Goal: Complete application form

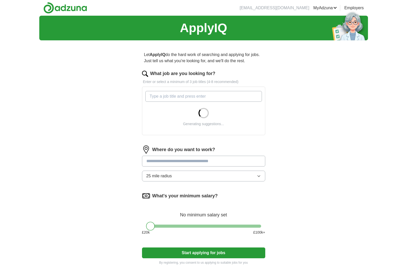
click at [184, 96] on input "What job are you looking for?" at bounding box center [203, 96] width 117 height 11
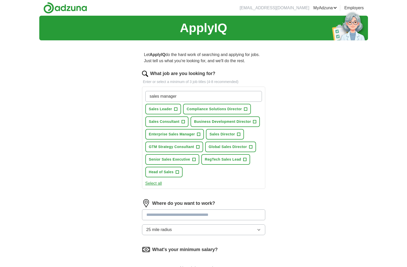
type input "sales manager"
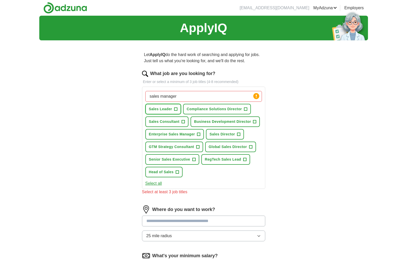
click at [175, 109] on span "+" at bounding box center [175, 109] width 3 height 4
click at [183, 121] on span "+" at bounding box center [182, 122] width 3 height 4
click at [254, 122] on span "+" at bounding box center [254, 122] width 3 height 4
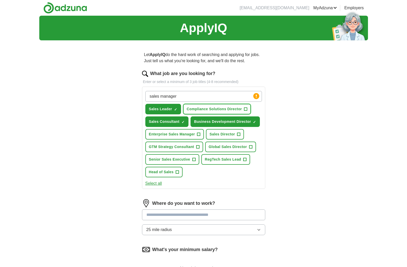
click at [246, 109] on span "+" at bounding box center [245, 109] width 3 height 4
click at [199, 132] on span "+" at bounding box center [198, 134] width 3 height 4
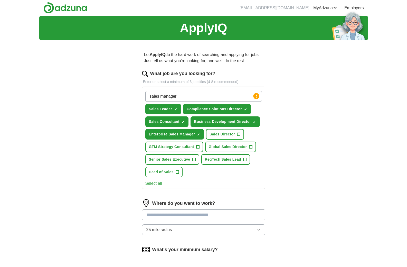
click at [238, 134] on span "+" at bounding box center [238, 134] width 3 height 4
click at [196, 146] on span "+" at bounding box center [197, 147] width 3 height 4
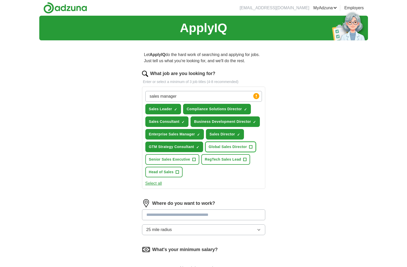
click at [252, 146] on span "+" at bounding box center [250, 147] width 3 height 4
click at [195, 158] on span "+" at bounding box center [193, 159] width 3 height 4
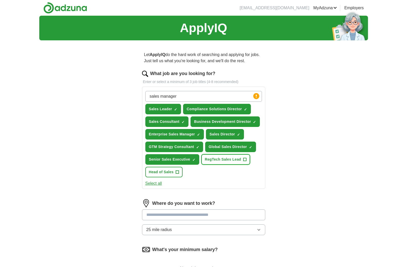
click at [243, 159] on span "+" at bounding box center [244, 159] width 3 height 4
click at [177, 170] on span "+" at bounding box center [177, 172] width 3 height 4
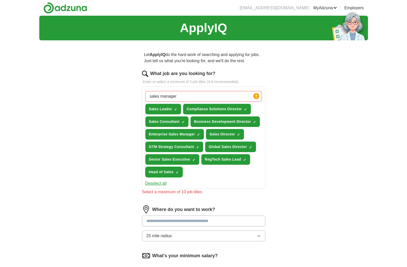
scroll to position [51, 0]
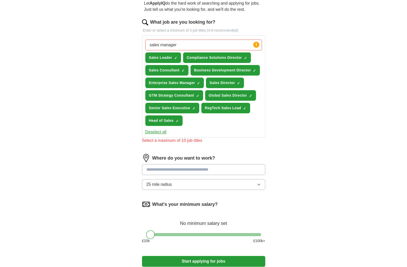
click at [217, 167] on input at bounding box center [203, 169] width 123 height 11
type input "******"
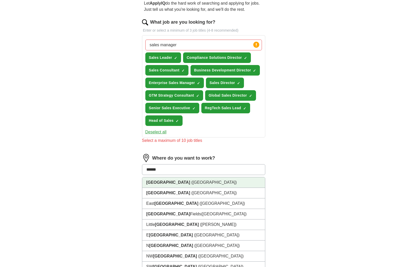
click at [191, 181] on li "[GEOGRAPHIC_DATA] ([GEOGRAPHIC_DATA])" at bounding box center [203, 182] width 123 height 11
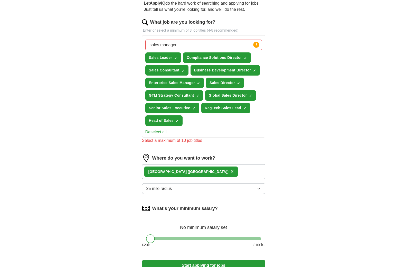
click at [232, 190] on button "25 mile radius" at bounding box center [203, 188] width 123 height 11
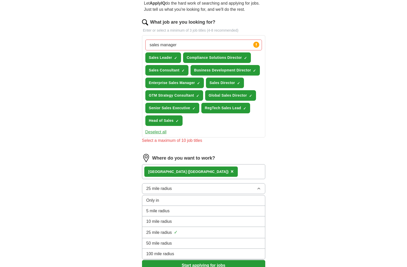
click at [217, 212] on div "5 mile radius" at bounding box center [203, 211] width 114 height 6
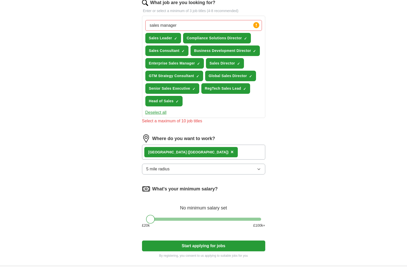
scroll to position [126, 0]
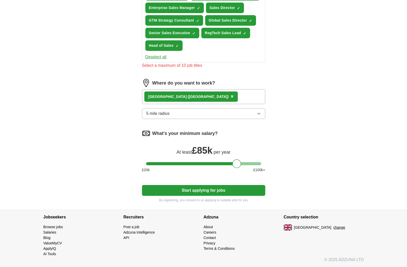
drag, startPoint x: 155, startPoint y: 163, endPoint x: 240, endPoint y: 155, distance: 85.8
click at [240, 155] on div "What's your minimum salary? At least £ 85k per year £ 20 k £ 100 k+" at bounding box center [203, 152] width 123 height 47
click at [221, 188] on button "Start applying for jobs" at bounding box center [203, 190] width 123 height 11
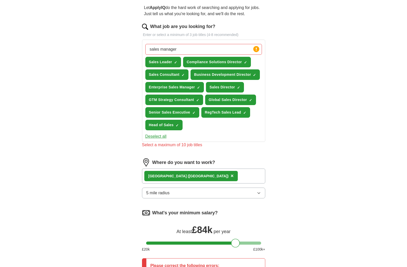
scroll to position [51, 0]
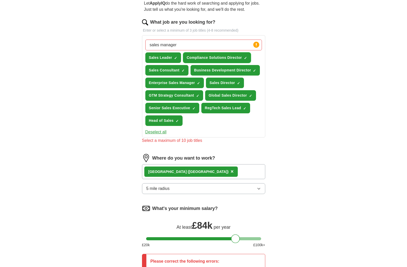
click at [0, 0] on span "×" at bounding box center [0, 0] width 0 height 0
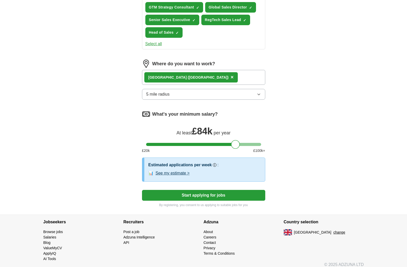
scroll to position [144, 0]
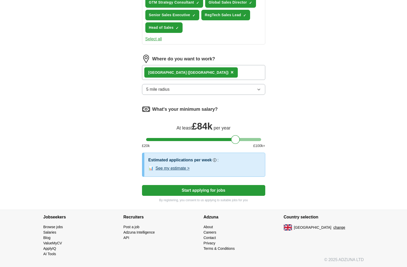
click at [190, 190] on button "Start applying for jobs" at bounding box center [203, 190] width 123 height 11
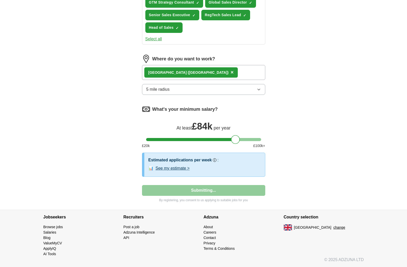
select select "**"
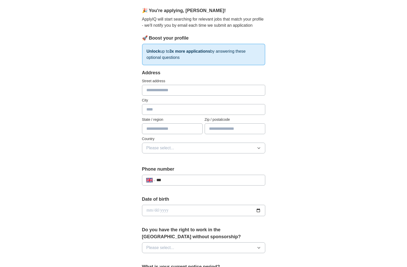
scroll to position [51, 0]
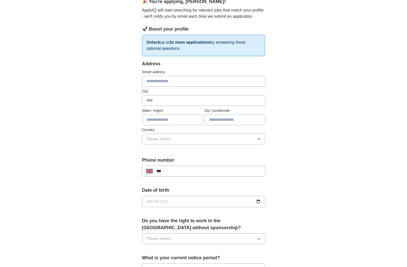
click at [204, 171] on input "***" at bounding box center [208, 171] width 104 height 6
type input "**********"
type input "******"
click at [183, 203] on input "date" at bounding box center [203, 201] width 123 height 11
click at [258, 201] on input "date" at bounding box center [203, 201] width 123 height 11
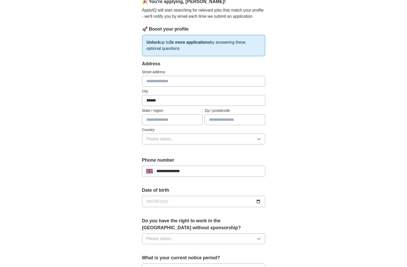
click at [313, 140] on div "**********" at bounding box center [203, 194] width 329 height 460
click at [258, 202] on input "date" at bounding box center [203, 201] width 123 height 11
type input "**********"
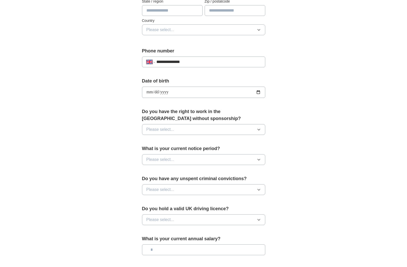
scroll to position [180, 0]
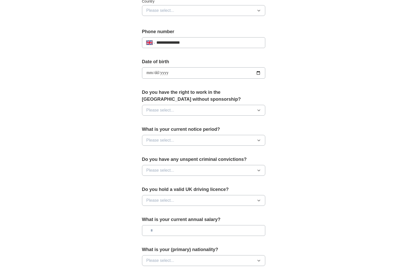
click at [256, 111] on button "Please select..." at bounding box center [203, 110] width 123 height 11
click at [206, 123] on div "Yes" at bounding box center [203, 122] width 114 height 6
click at [246, 140] on button "Please select..." at bounding box center [203, 140] width 123 height 11
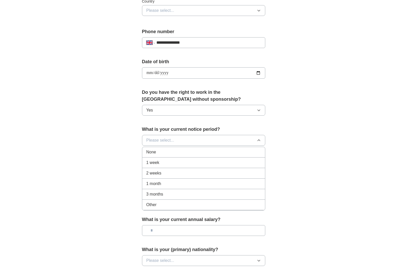
click at [190, 171] on div "2 weeks" at bounding box center [203, 173] width 114 height 6
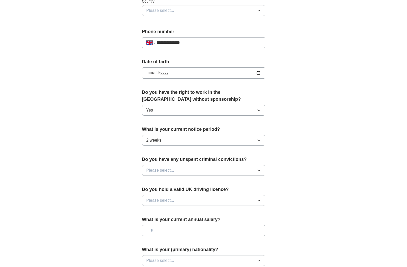
scroll to position [231, 0]
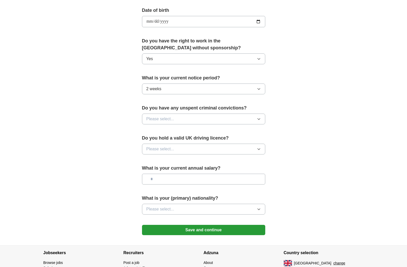
click at [252, 119] on button "Please select..." at bounding box center [203, 118] width 123 height 11
click at [214, 140] on div "No" at bounding box center [203, 141] width 114 height 6
click at [209, 148] on button "Please select..." at bounding box center [203, 148] width 123 height 11
click at [199, 163] on div "Yes" at bounding box center [203, 161] width 114 height 6
click at [196, 178] on input "text" at bounding box center [203, 179] width 123 height 11
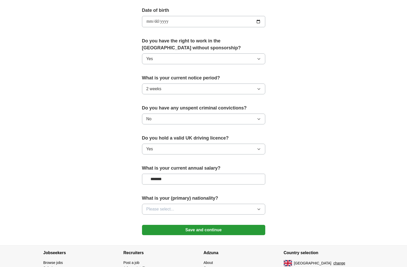
type input "*******"
click at [200, 212] on button "Please select..." at bounding box center [203, 209] width 123 height 11
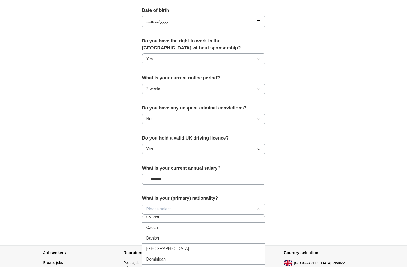
scroll to position [488, 0]
click at [186, 235] on li "Danish" at bounding box center [203, 238] width 123 height 11
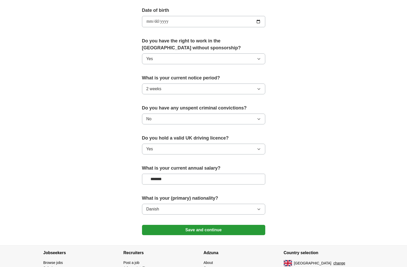
click at [210, 228] on button "Save and continue" at bounding box center [203, 230] width 123 height 10
